Goal: Use online tool/utility: Utilize a website feature to perform a specific function

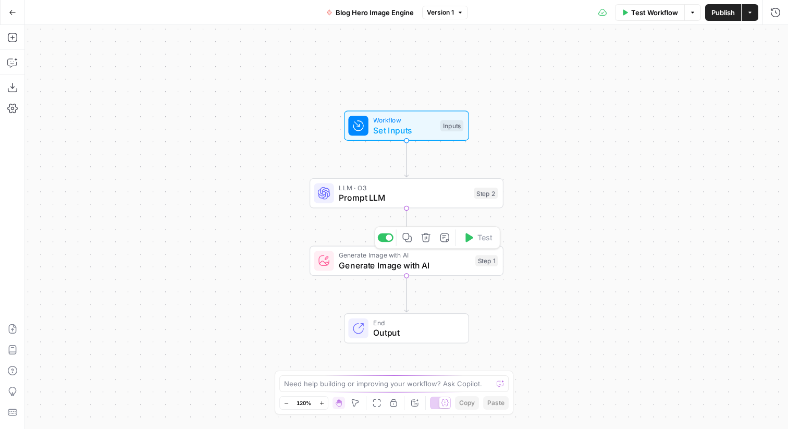
click at [392, 272] on div "Generate Image with AI Generate Image with AI Step 1 Copy step Delete step Add …" at bounding box center [406, 261] width 194 height 30
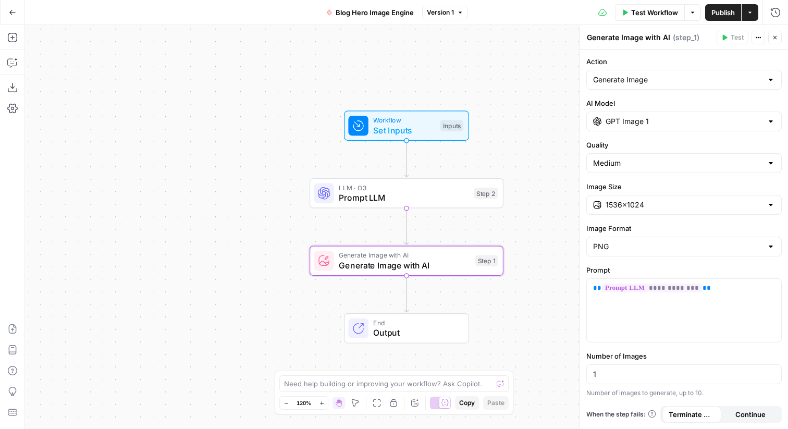
click at [422, 203] on span "Prompt LLM" at bounding box center [404, 197] width 130 height 13
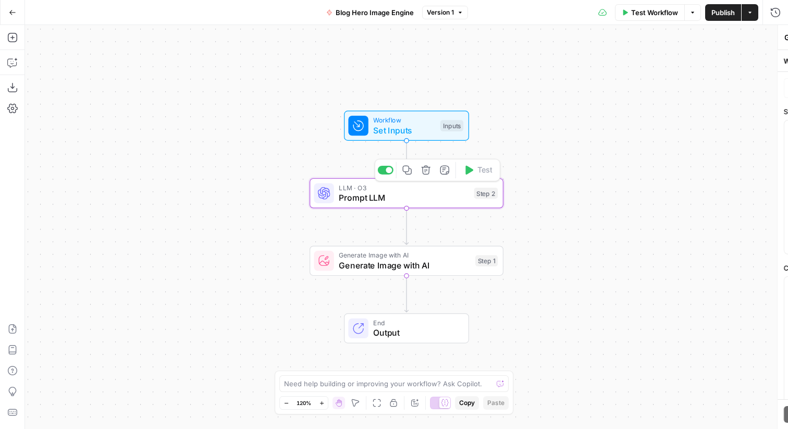
type textarea "Prompt LLM"
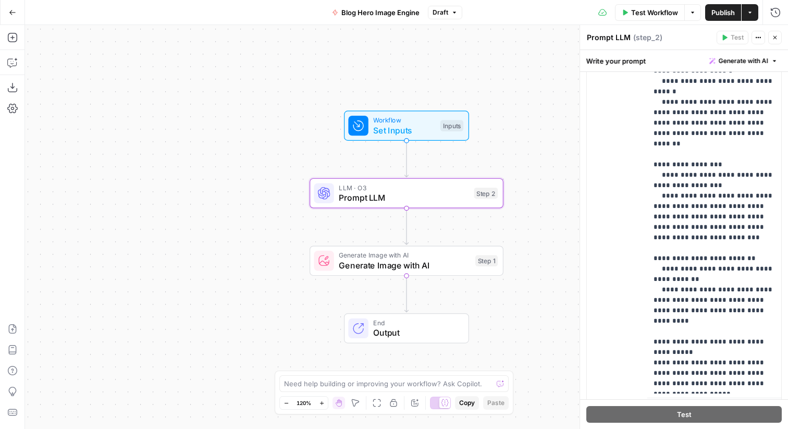
scroll to position [1616, 0]
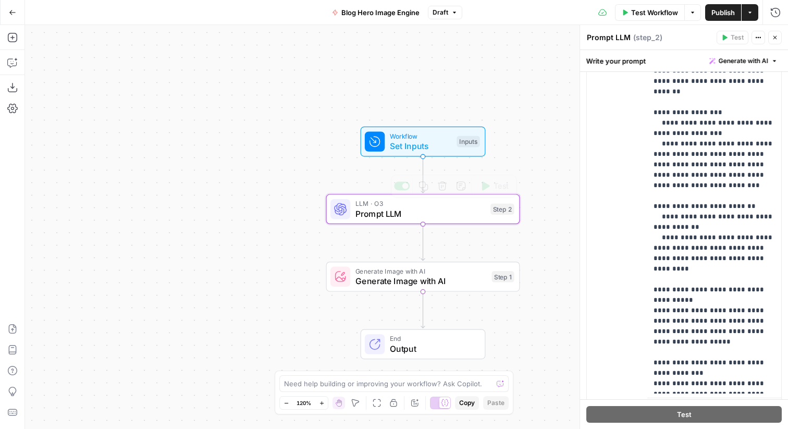
click at [441, 153] on div "Workflow Set Inputs Inputs" at bounding box center [422, 142] width 125 height 30
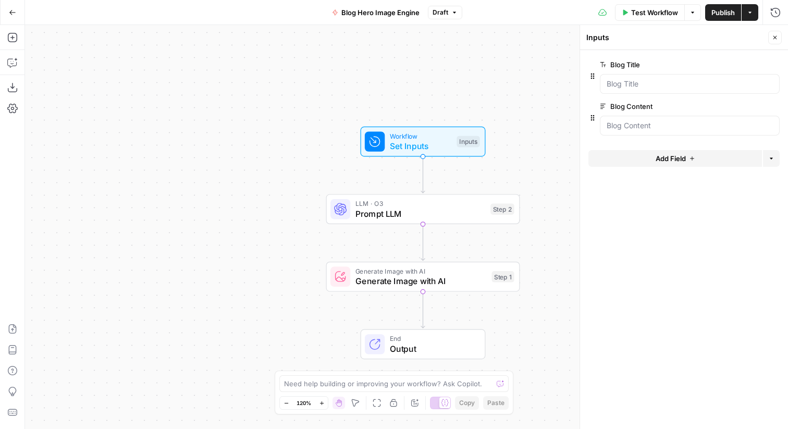
click at [632, 13] on span "Test Workflow" at bounding box center [654, 12] width 47 height 10
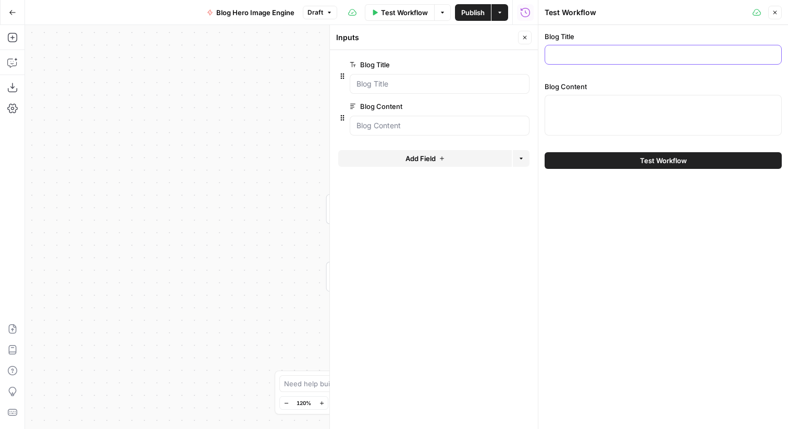
click at [589, 55] on input "Blog Title" at bounding box center [662, 54] width 223 height 10
click at [260, 111] on div "Workflow Set Inputs Inputs LLM · O3 Prompt LLM Step 2 Generate Image with AI Ge…" at bounding box center [281, 227] width 513 height 404
